Goal: Communication & Community: Ask a question

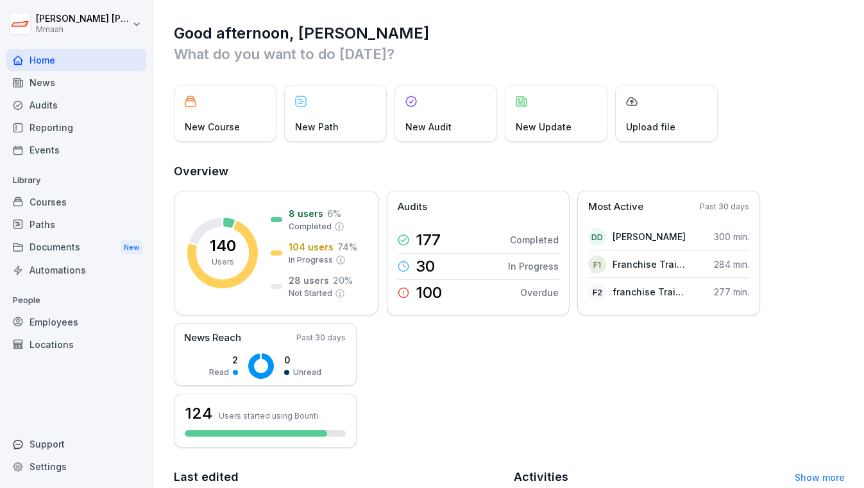
click at [58, 323] on div "Employees" at bounding box center [76, 321] width 140 height 22
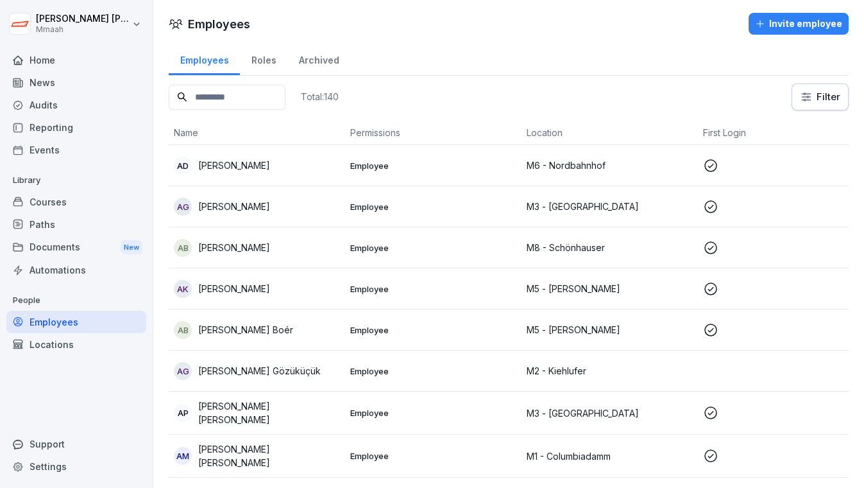
click at [237, 88] on input at bounding box center [227, 97] width 117 height 25
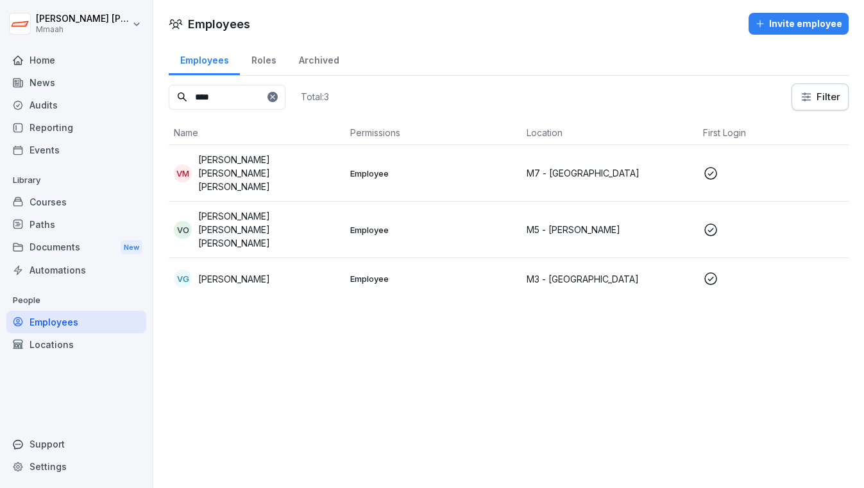
type input "****"
click at [313, 269] on div "VG [PERSON_NAME]" at bounding box center [257, 278] width 166 height 18
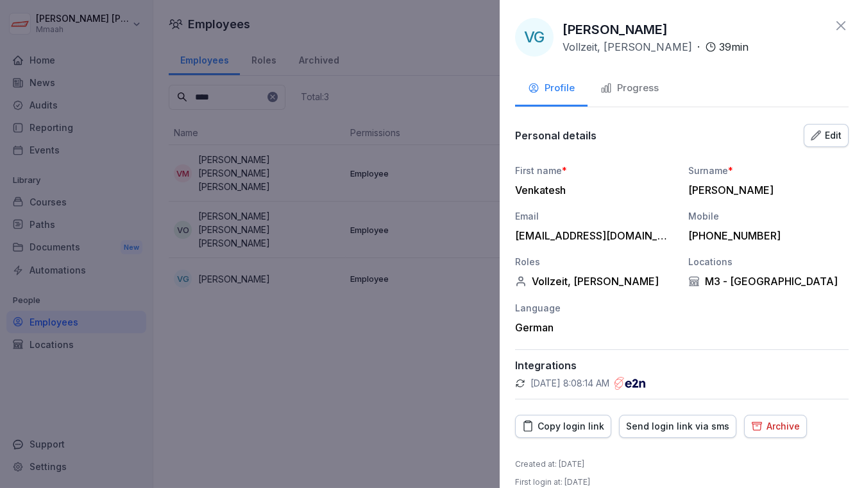
click at [824, 128] on div "Edit" at bounding box center [826, 135] width 31 height 14
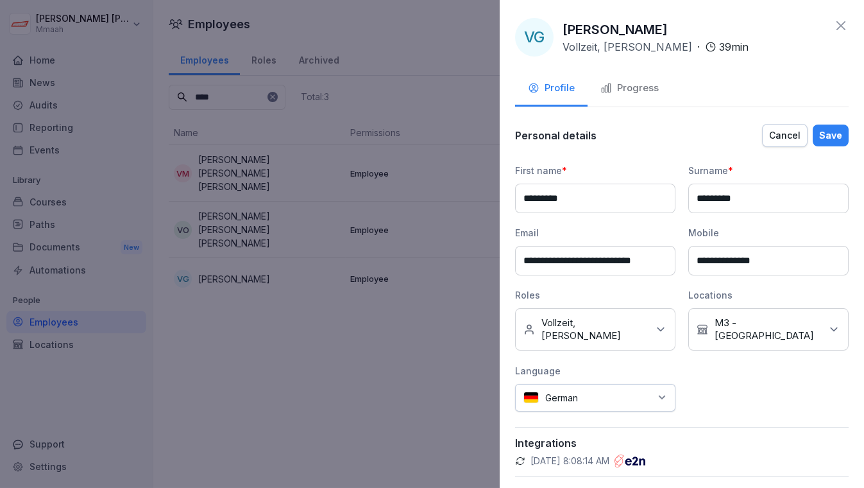
click at [811, 327] on div "No Location [GEOGRAPHIC_DATA]" at bounding box center [768, 329] width 160 height 42
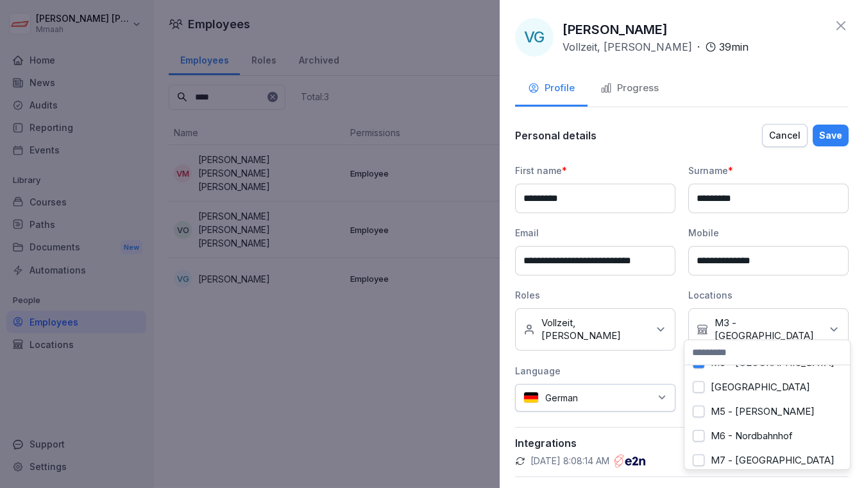
scroll to position [93, 0]
click at [702, 382] on button "[GEOGRAPHIC_DATA]" at bounding box center [699, 385] width 12 height 12
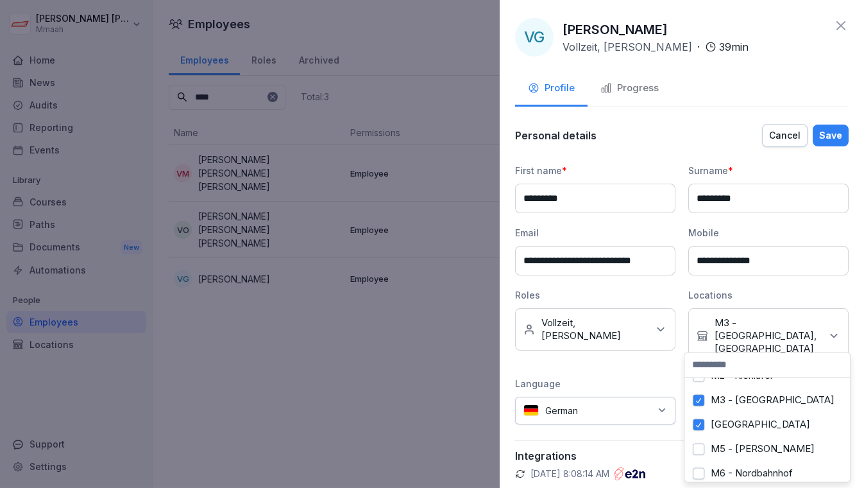
scroll to position [46, 0]
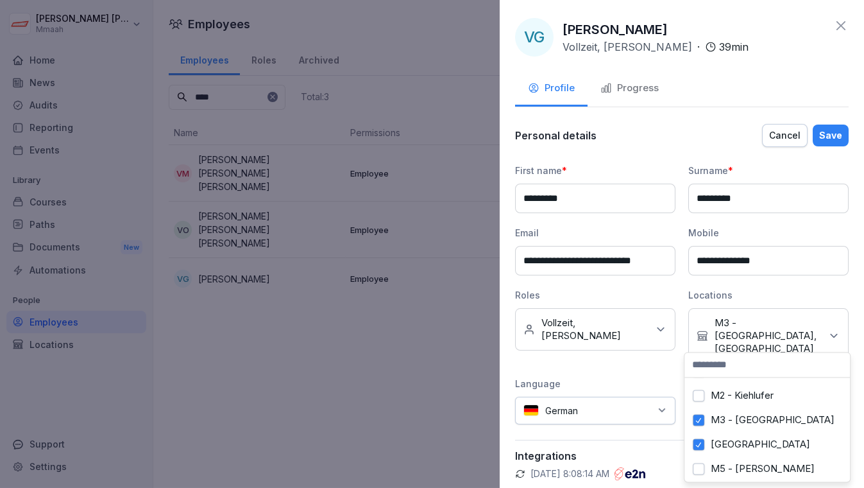
click at [703, 419] on button "M3 - [GEOGRAPHIC_DATA]" at bounding box center [699, 420] width 12 height 12
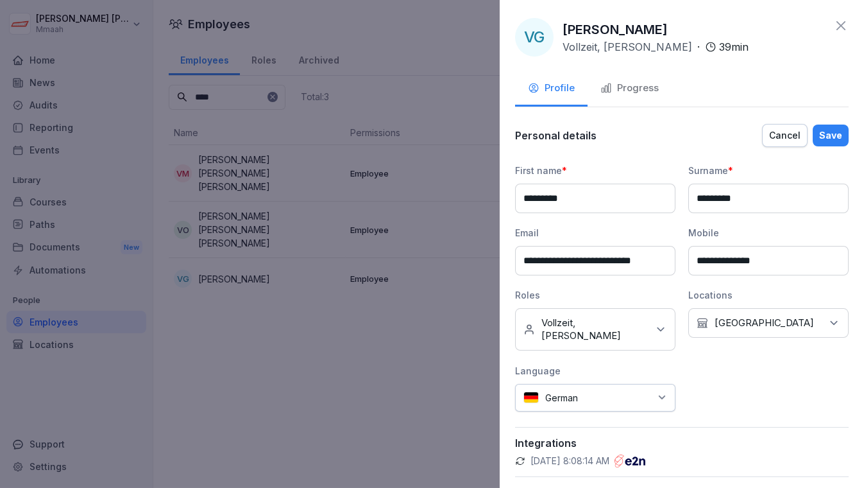
click at [823, 133] on div "Save" at bounding box center [830, 135] width 23 height 14
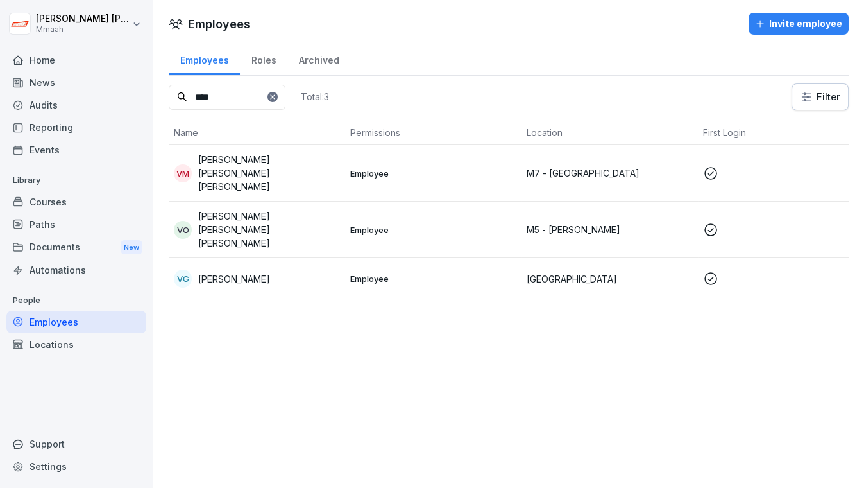
click at [294, 269] on div "VG [PERSON_NAME]" at bounding box center [257, 278] width 166 height 18
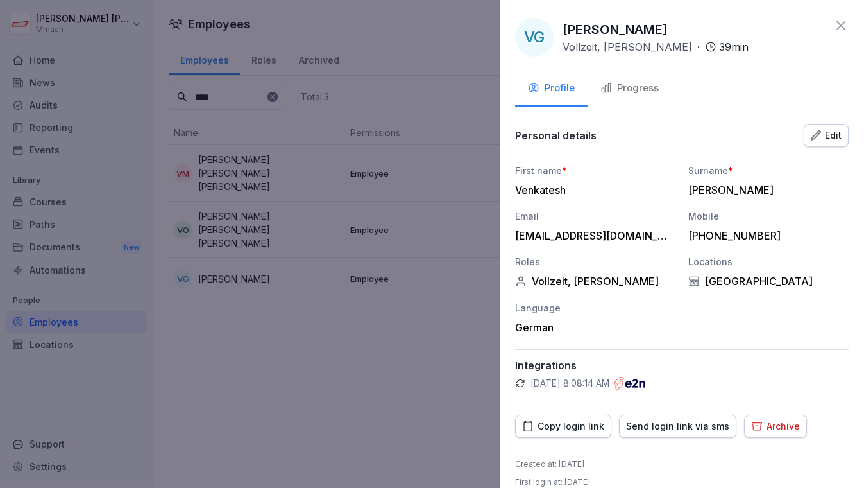
click at [630, 85] on div "Progress" at bounding box center [629, 88] width 58 height 15
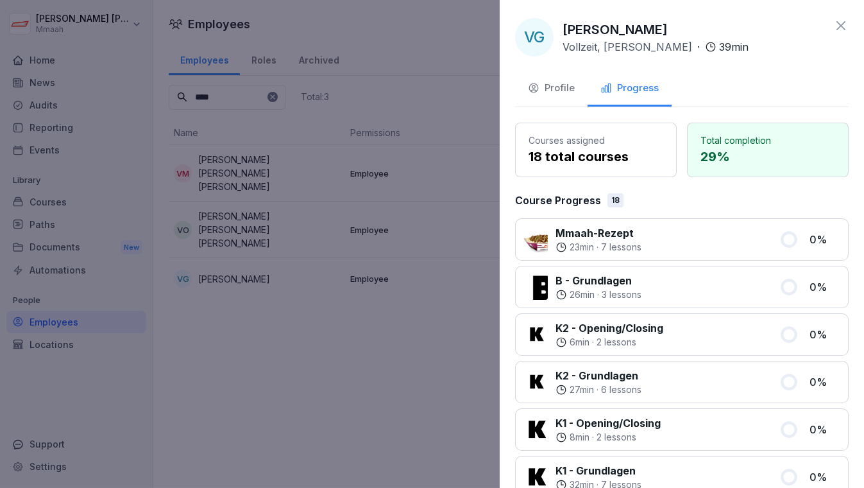
click at [562, 96] on button "Profile" at bounding box center [551, 89] width 72 height 35
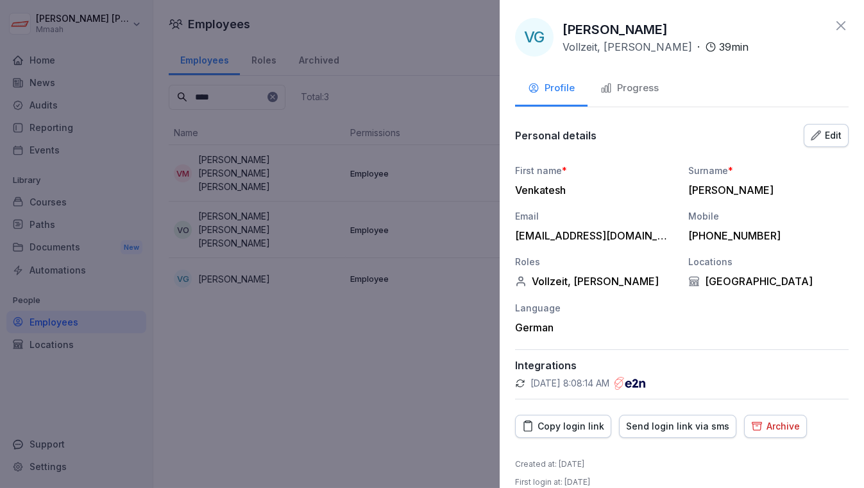
scroll to position [17, 0]
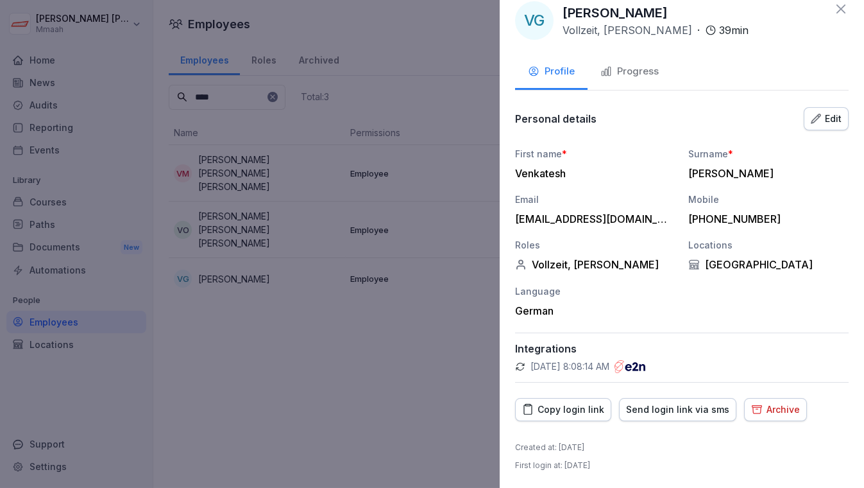
click at [570, 412] on div "Copy login link" at bounding box center [563, 409] width 82 height 14
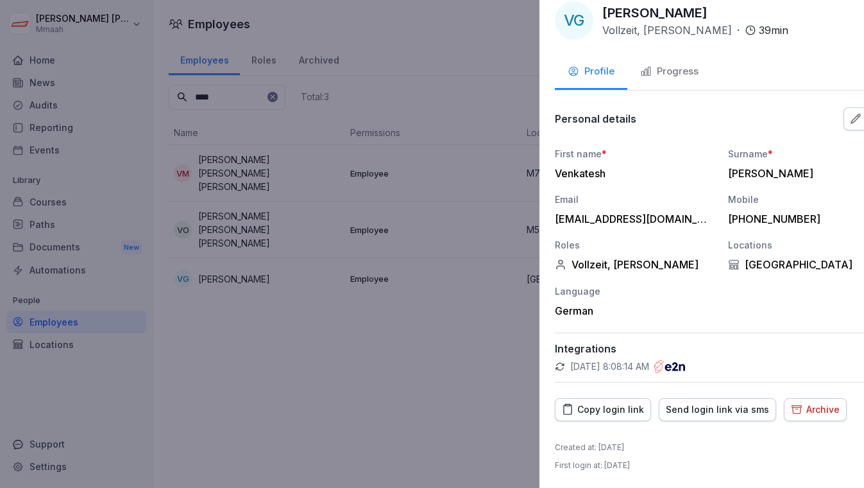
click at [431, 297] on div at bounding box center [432, 244] width 864 height 488
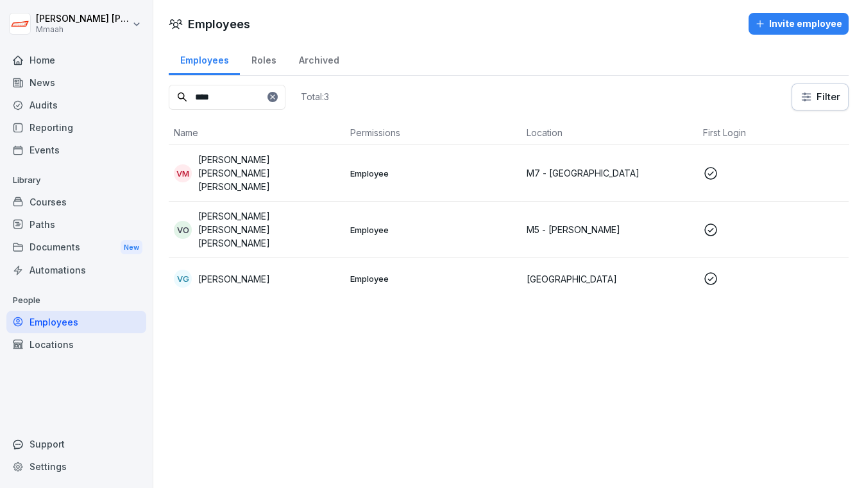
click at [67, 106] on div "Audits" at bounding box center [76, 105] width 140 height 22
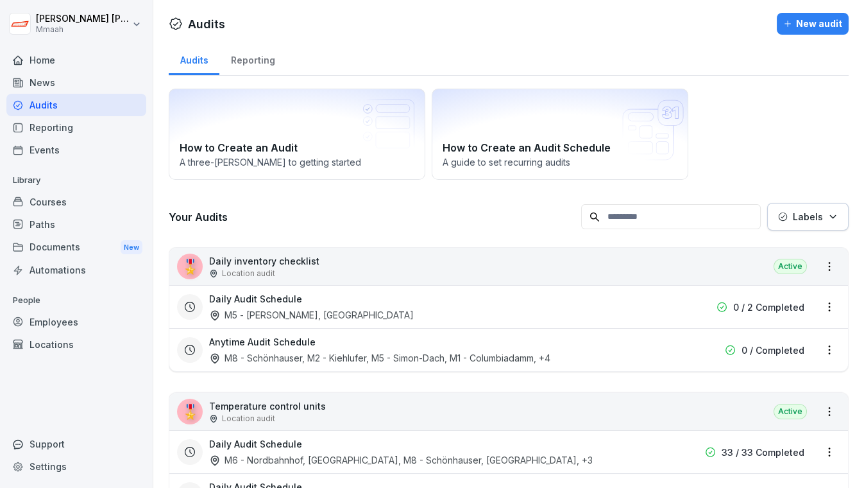
click at [447, 266] on div "🎖️ Daily inventory checklist Location audit Active" at bounding box center [508, 266] width 679 height 37
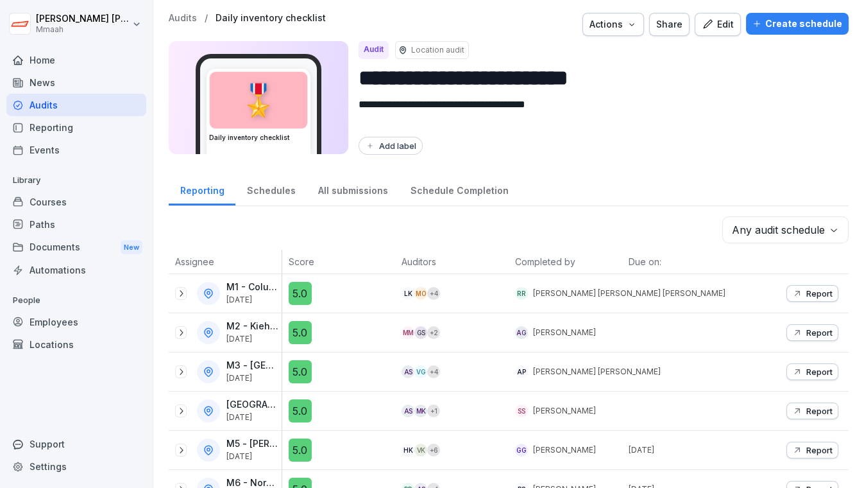
click at [720, 27] on div "Edit" at bounding box center [718, 24] width 32 height 14
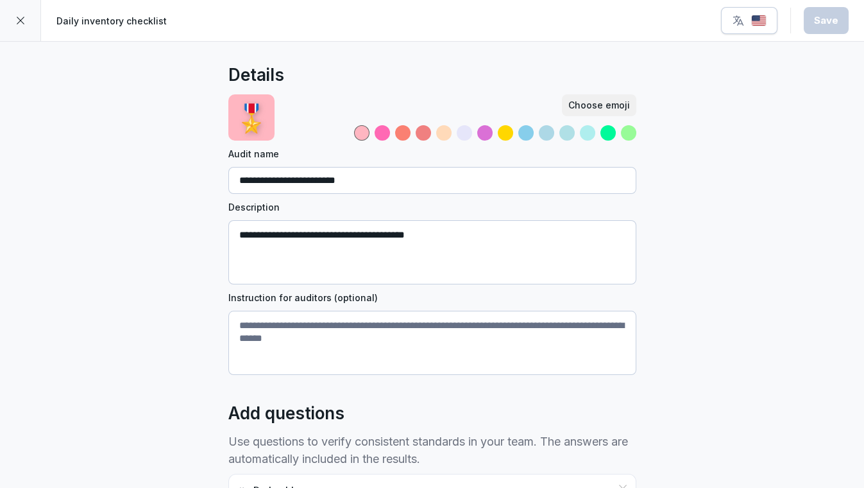
click at [17, 17] on icon at bounding box center [20, 20] width 10 height 10
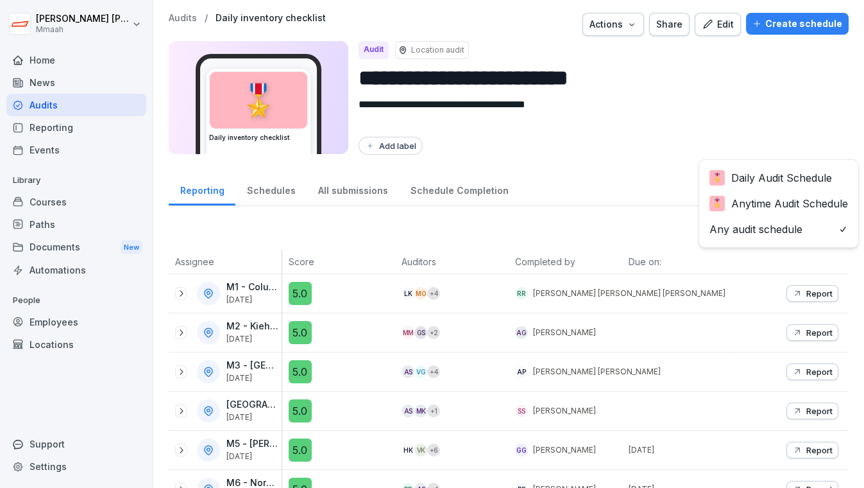
click at [796, 224] on body "**********" at bounding box center [432, 244] width 864 height 488
click at [785, 134] on html "**********" at bounding box center [432, 244] width 864 height 488
click at [90, 103] on div "Audits" at bounding box center [76, 105] width 140 height 22
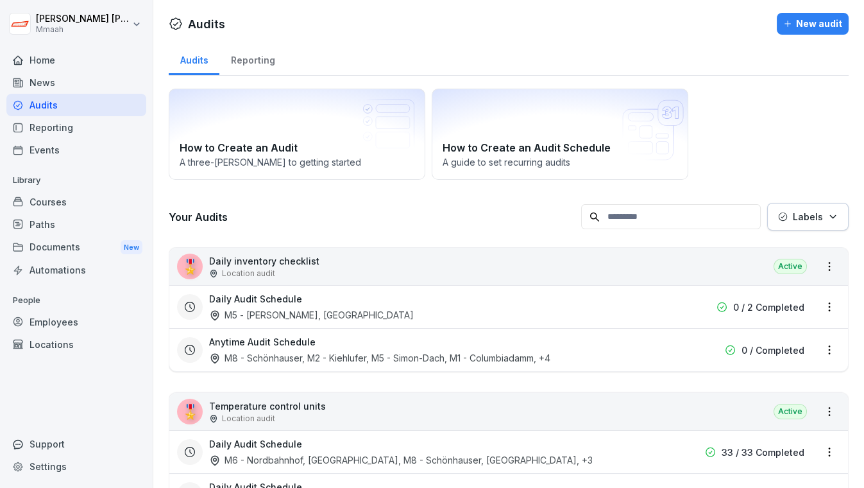
click at [820, 349] on html "[PERSON_NAME] Mmaah Home News Audits Reporting Events Library Courses Paths Doc…" at bounding box center [432, 244] width 864 height 488
click at [0, 0] on link "Update schedule" at bounding box center [0, 0] width 0 height 0
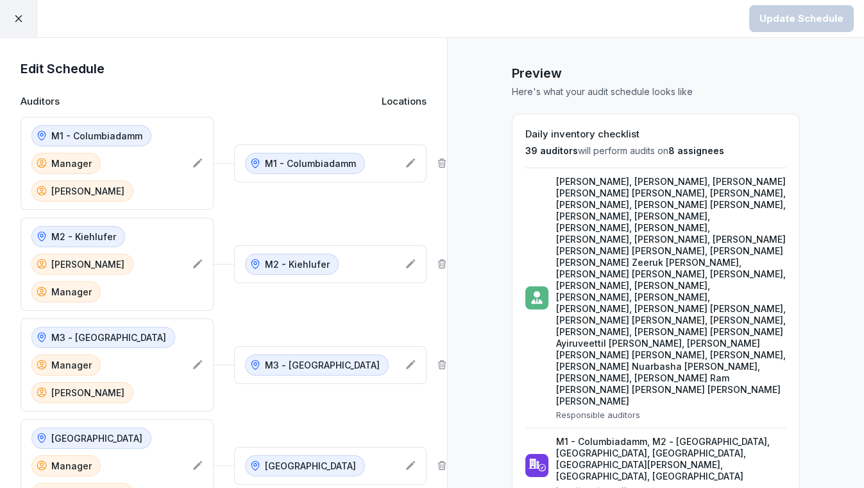
click at [124, 386] on p "[PERSON_NAME]" at bounding box center [87, 392] width 73 height 13
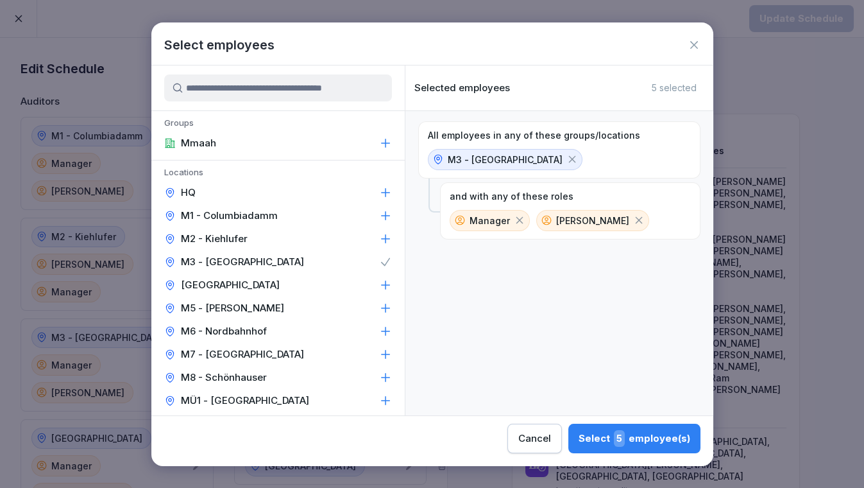
click at [694, 47] on icon at bounding box center [694, 44] width 13 height 13
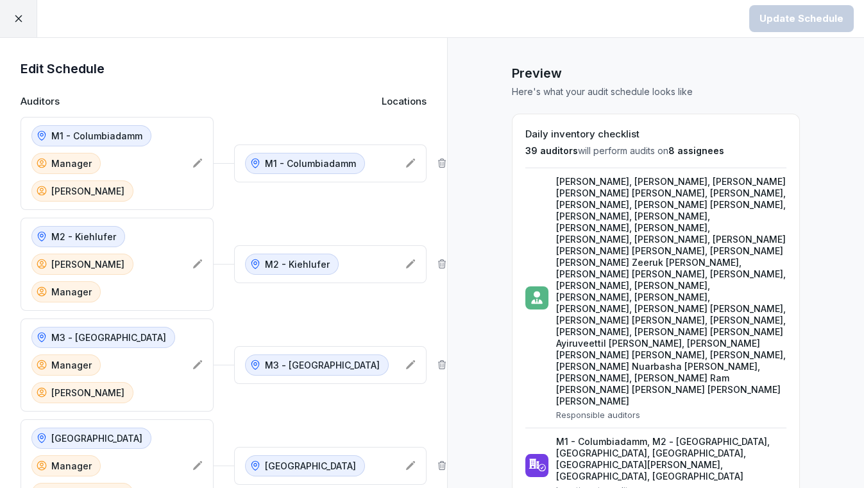
click at [10, 19] on div at bounding box center [18, 18] width 37 height 37
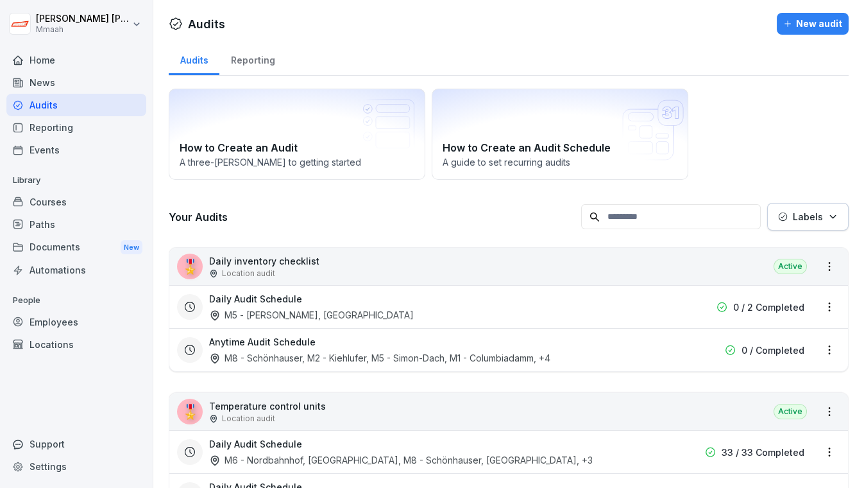
click at [56, 449] on div "Support" at bounding box center [76, 443] width 140 height 22
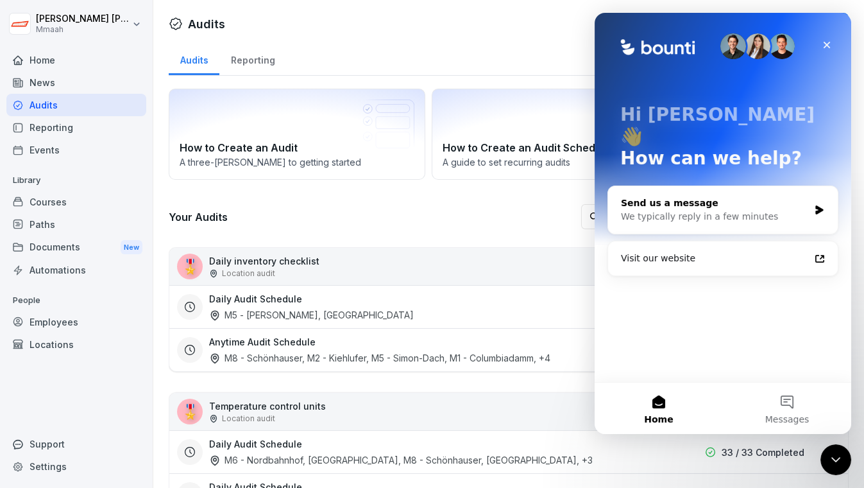
click at [678, 196] on div "Send us a message" at bounding box center [715, 202] width 188 height 13
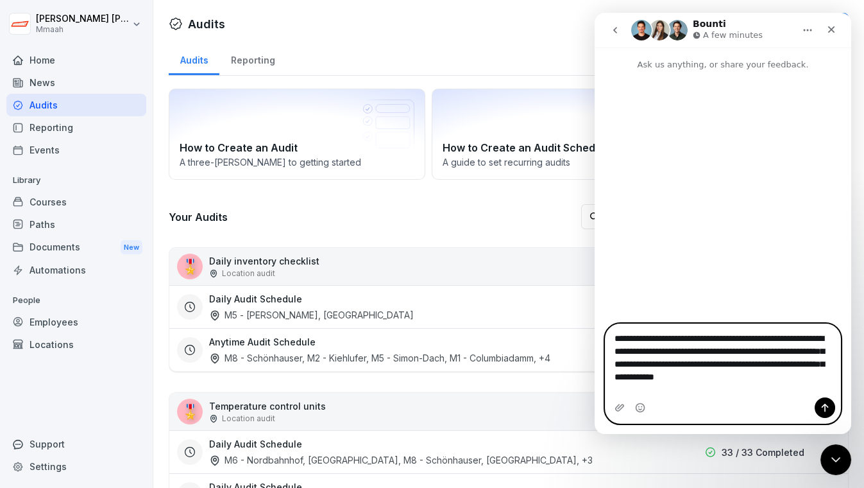
type textarea "**********"
click at [826, 408] on icon "Send a message…" at bounding box center [825, 407] width 10 height 10
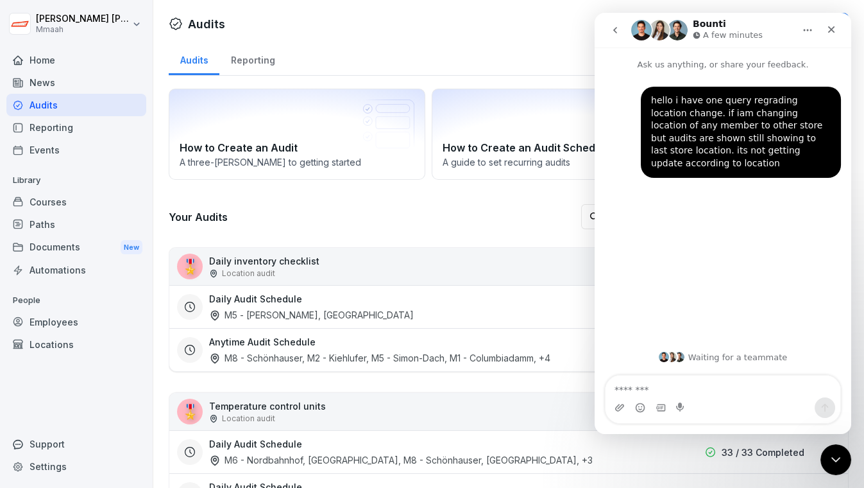
click at [491, 212] on h3 "Your Audits" at bounding box center [372, 217] width 406 height 14
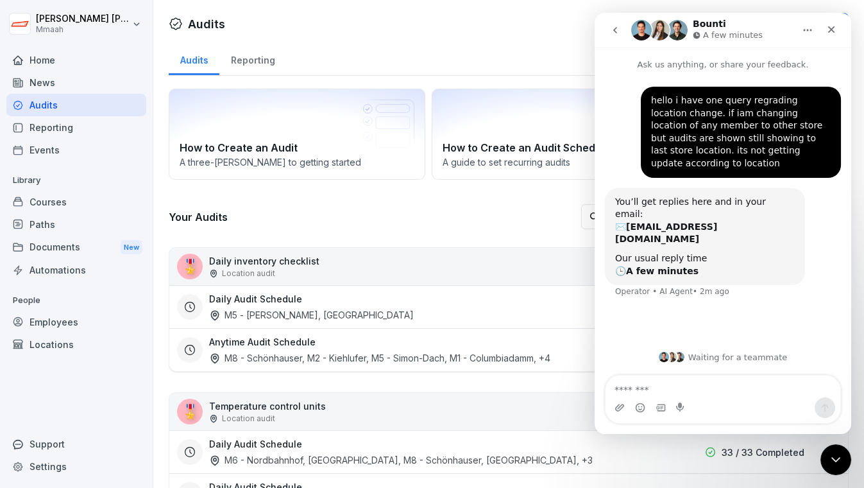
click at [387, 204] on div "Your Audits Labels" at bounding box center [509, 217] width 680 height 28
click at [833, 25] on icon "Close" at bounding box center [831, 29] width 10 height 10
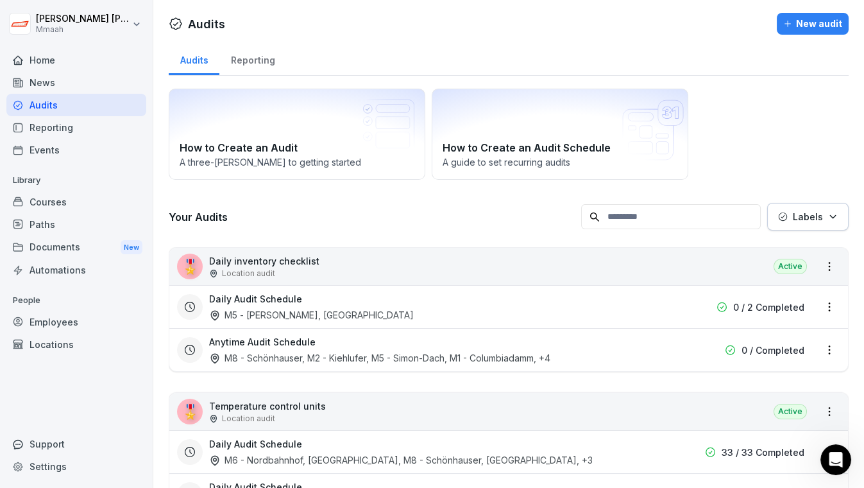
scroll to position [154, 0]
